Goal: Information Seeking & Learning: Find specific fact

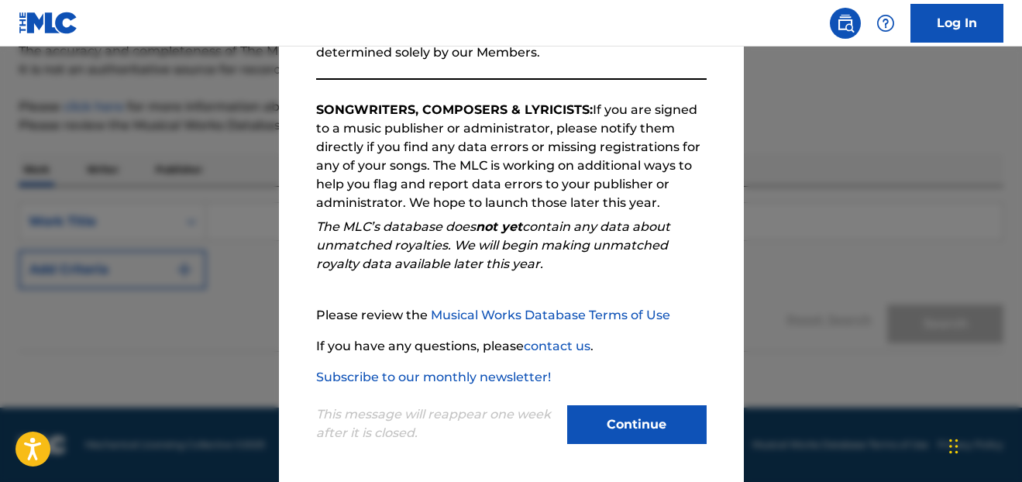
scroll to position [227, 0]
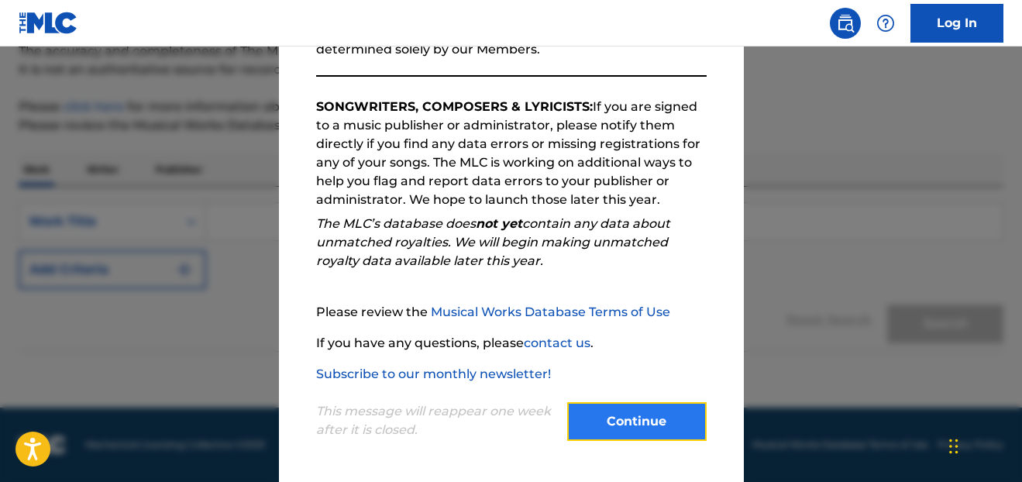
click at [598, 427] on button "Continue" at bounding box center [637, 421] width 140 height 39
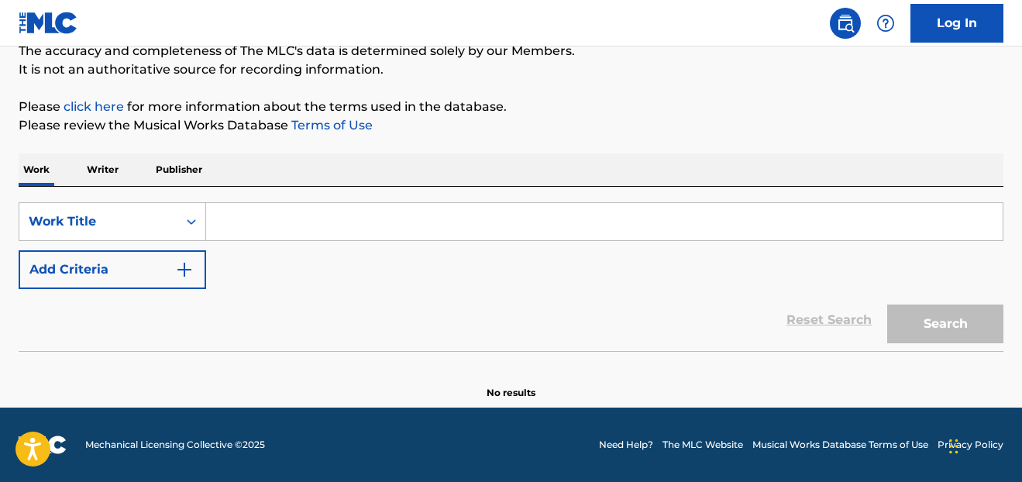
click at [252, 232] on input "Search Form" at bounding box center [604, 221] width 797 height 37
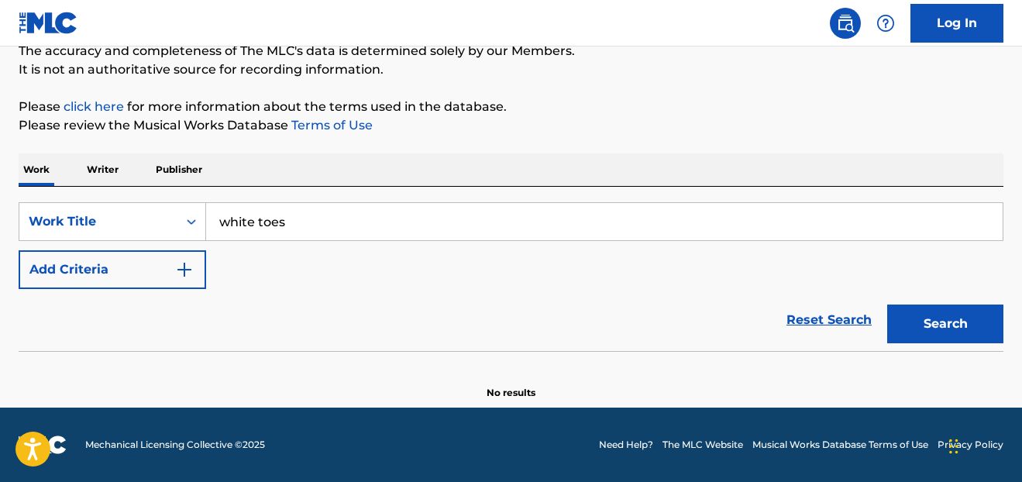
type input "white toes"
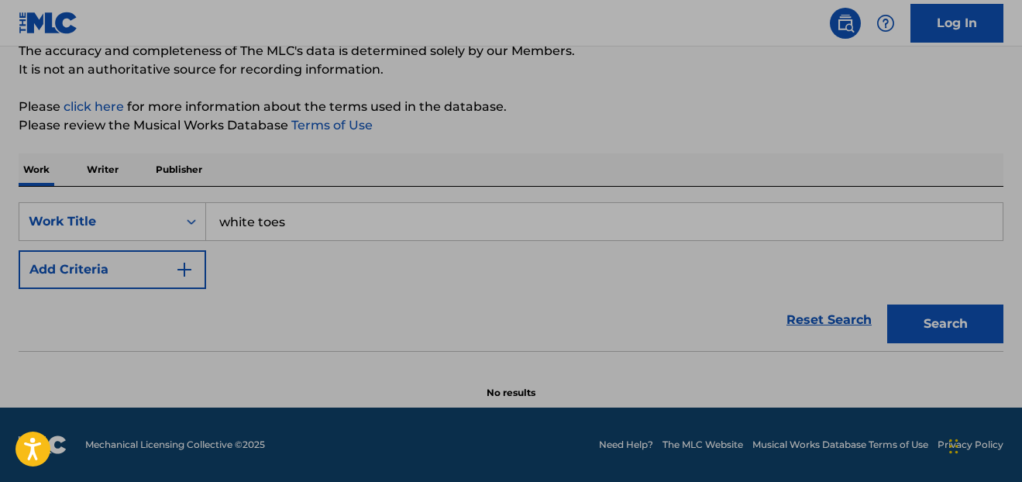
click at [233, 158] on div "Work Writer Publisher" at bounding box center [511, 169] width 985 height 33
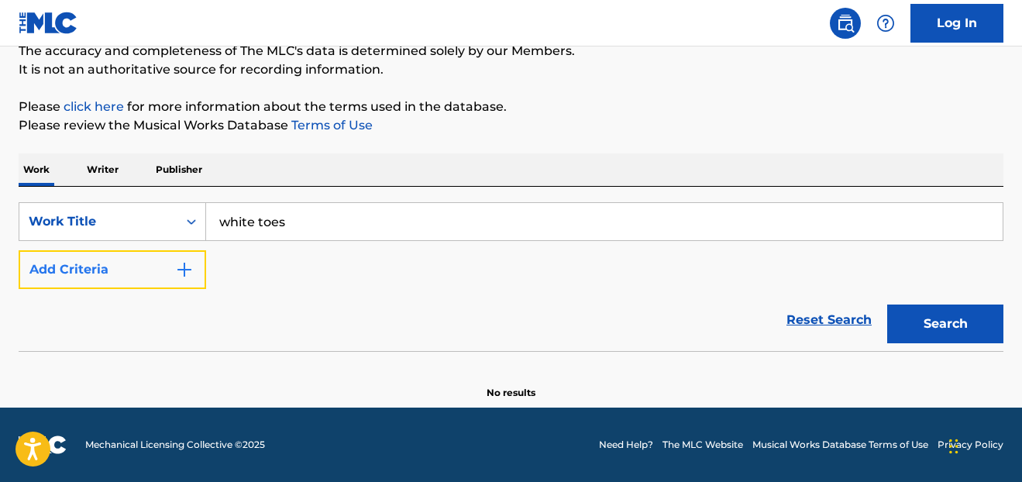
click at [174, 280] on button "Add Criteria" at bounding box center [113, 269] width 188 height 39
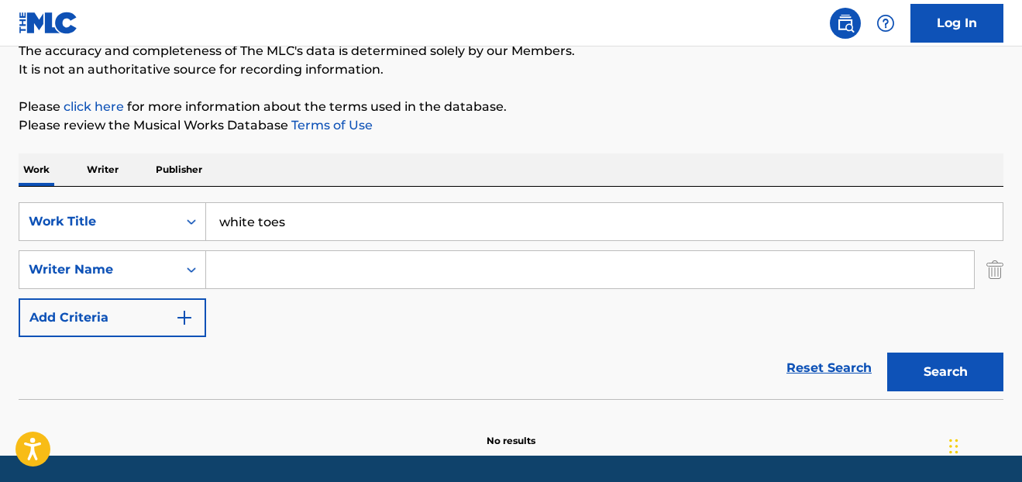
click at [241, 275] on input "Search Form" at bounding box center [590, 269] width 768 height 37
type input "[PERSON_NAME]"
click at [887, 353] on button "Search" at bounding box center [945, 372] width 116 height 39
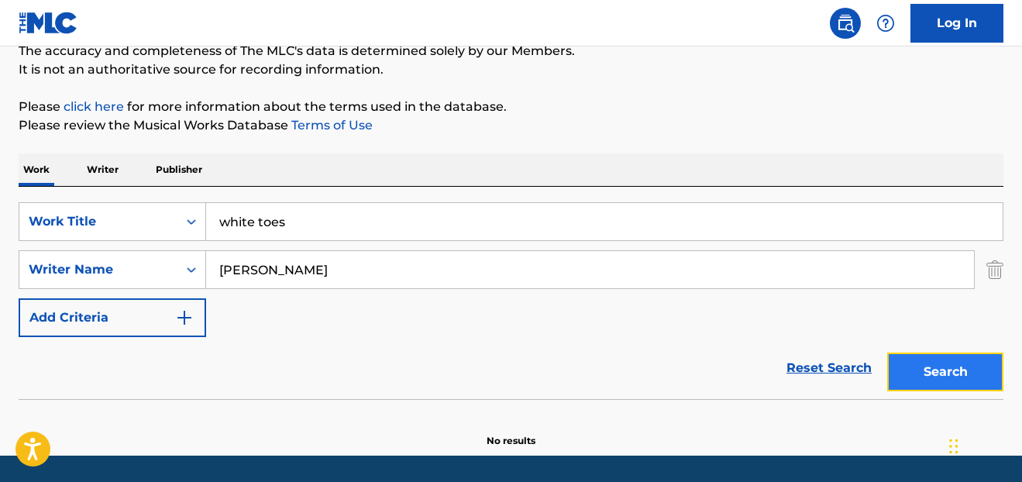
click at [958, 360] on button "Search" at bounding box center [945, 372] width 116 height 39
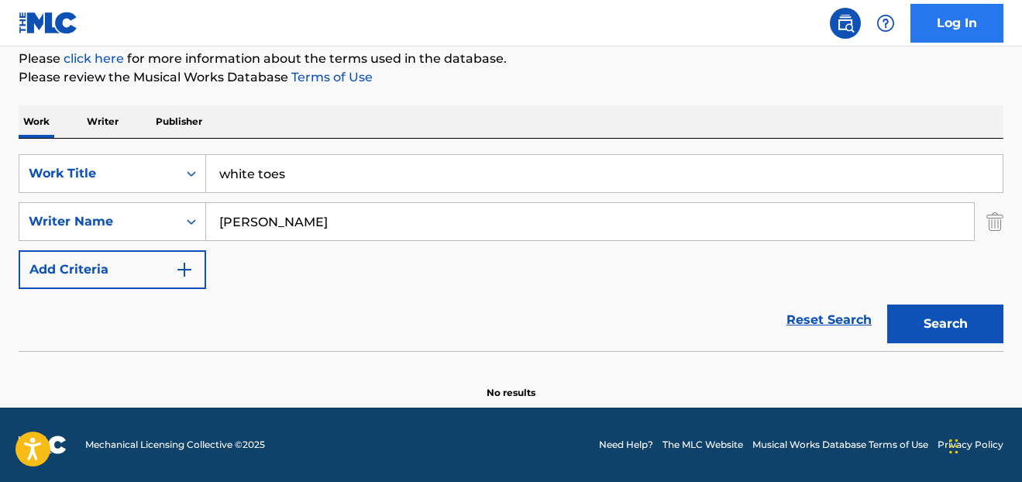
scroll to position [191, 0]
